Goal: Complete application form

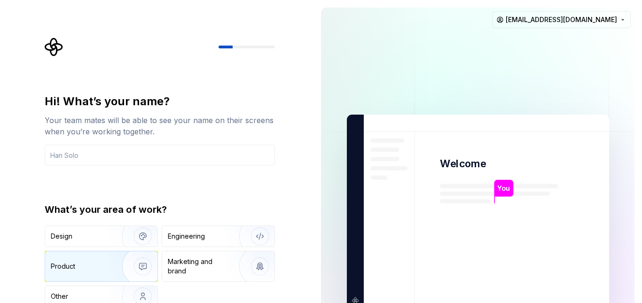
click at [112, 260] on img "button" at bounding box center [137, 266] width 60 height 63
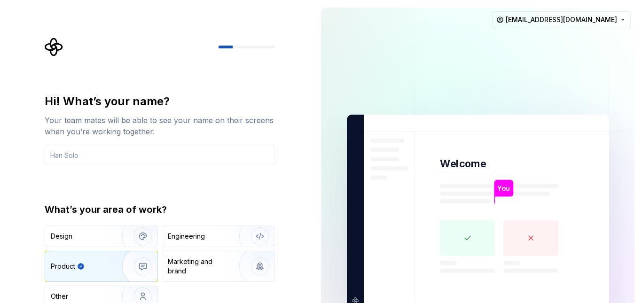
click at [223, 224] on div "What’s your area of work? Design Engineering Product Marketing and brand Other" at bounding box center [160, 255] width 230 height 104
click at [219, 238] on div "Engineering" at bounding box center [205, 236] width 75 height 9
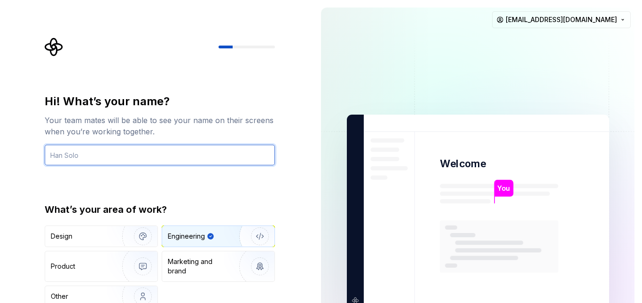
click at [140, 160] on input "text" at bounding box center [160, 155] width 230 height 21
type input "[PERSON_NAME]"
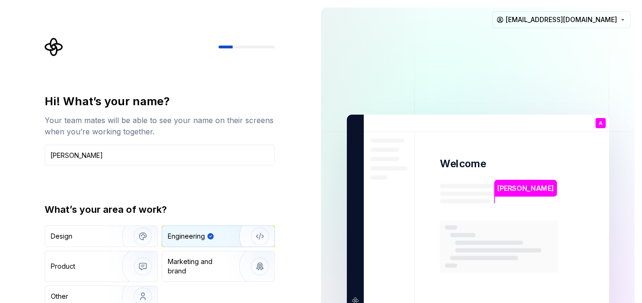
click at [228, 183] on div "Hi! What’s your name? Your team mates will be able to see your name on their sc…" at bounding box center [160, 200] width 230 height 213
click at [500, 197] on div "[PERSON_NAME]" at bounding box center [525, 191] width 63 height 23
click at [192, 260] on div "Marketing and brand" at bounding box center [199, 266] width 63 height 19
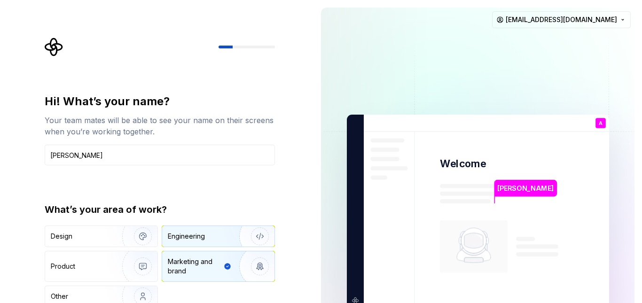
click at [194, 235] on div "Engineering" at bounding box center [186, 236] width 37 height 9
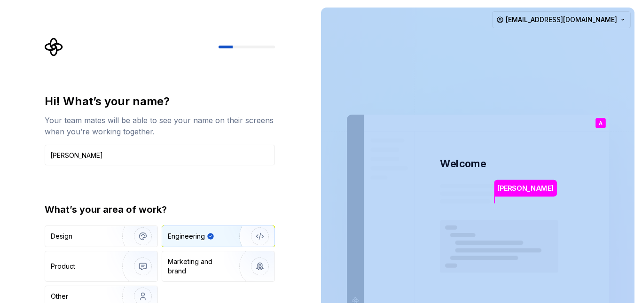
drag, startPoint x: 639, startPoint y: 161, endPoint x: 629, endPoint y: 60, distance: 101.6
click at [629, 60] on div "[PERSON_NAME] Welcome A You T B +3 [PERSON_NAME] [PERSON_NAME] [EMAIL_ADDRESS][…" at bounding box center [477, 212] width 328 height 424
click at [629, 60] on img at bounding box center [478, 212] width 381 height 444
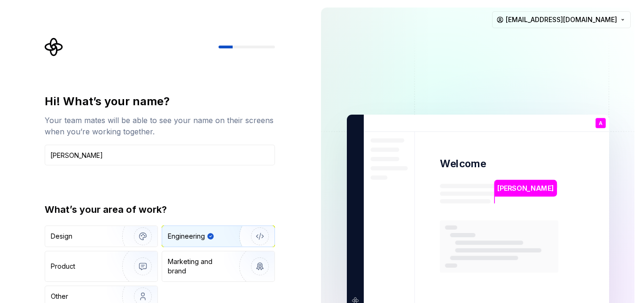
click at [641, 64] on div "[PERSON_NAME] Welcome A You T B +3 [PERSON_NAME] [PERSON_NAME] [EMAIL_ADDRESS][…" at bounding box center [477, 212] width 328 height 424
drag, startPoint x: 641, startPoint y: 64, endPoint x: 641, endPoint y: 124, distance: 60.2
click at [641, 124] on div "[PERSON_NAME] Welcome A You T B +3 [PERSON_NAME] [PERSON_NAME] [EMAIL_ADDRESS][…" at bounding box center [477, 212] width 328 height 424
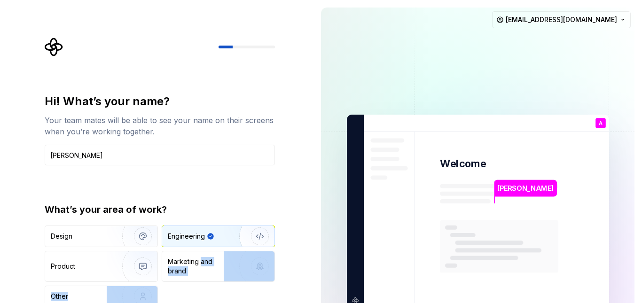
drag, startPoint x: 641, startPoint y: 124, endPoint x: 278, endPoint y: 262, distance: 388.9
click at [278, 262] on div "Hi! What’s your name? Your team mates will be able to see your name on their sc…" at bounding box center [321, 212] width 642 height 424
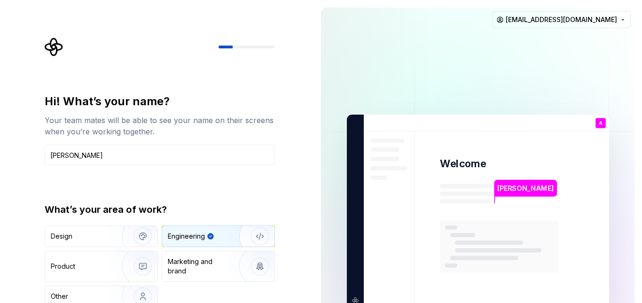
click at [295, 220] on div "Hi! What’s your name? Your team mates will be able to see your name on their sc…" at bounding box center [156, 212] width 313 height 424
click at [240, 47] on div at bounding box center [247, 47] width 56 height 3
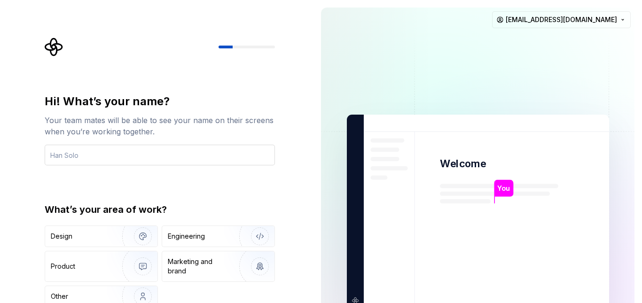
click at [206, 150] on input "text" at bounding box center [160, 155] width 230 height 21
type input "[PERSON_NAME]"
click at [158, 207] on div "What’s your area of work?" at bounding box center [160, 209] width 230 height 13
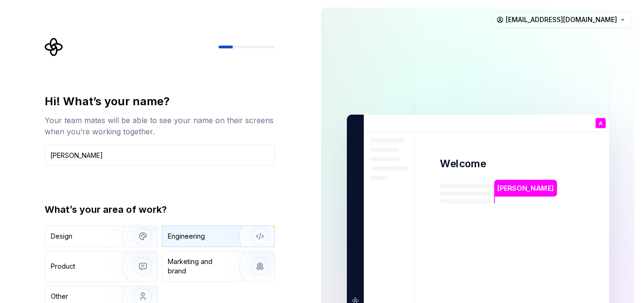
click at [261, 237] on img "button" at bounding box center [254, 236] width 60 height 63
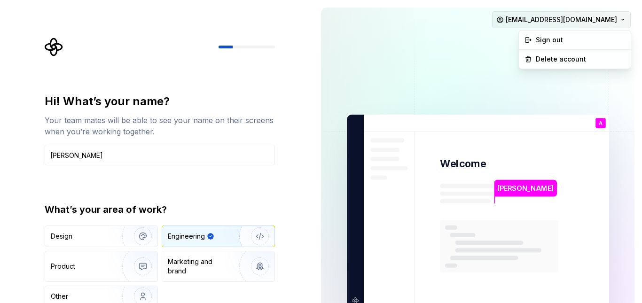
click at [576, 15] on html "Hi! What’s your name? Your team mates will be able to see your name on their sc…" at bounding box center [321, 151] width 642 height 303
click at [353, 300] on img at bounding box center [478, 212] width 381 height 444
